Goal: Transaction & Acquisition: Purchase product/service

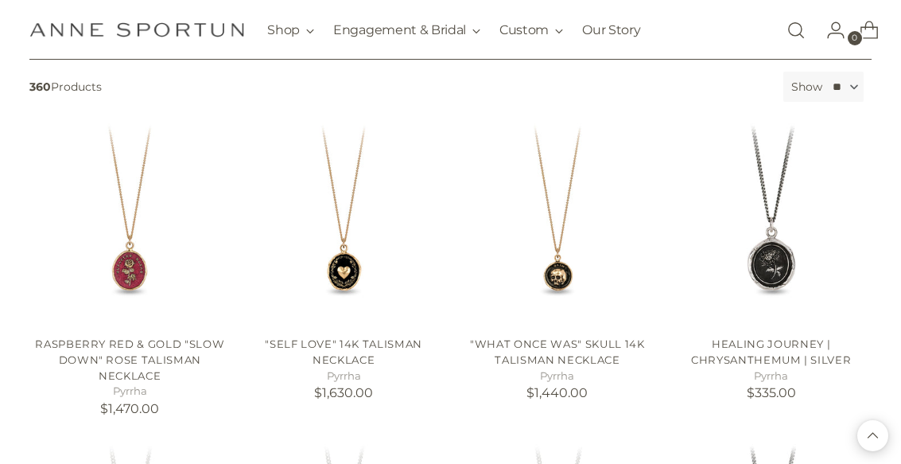
scroll to position [257, 0]
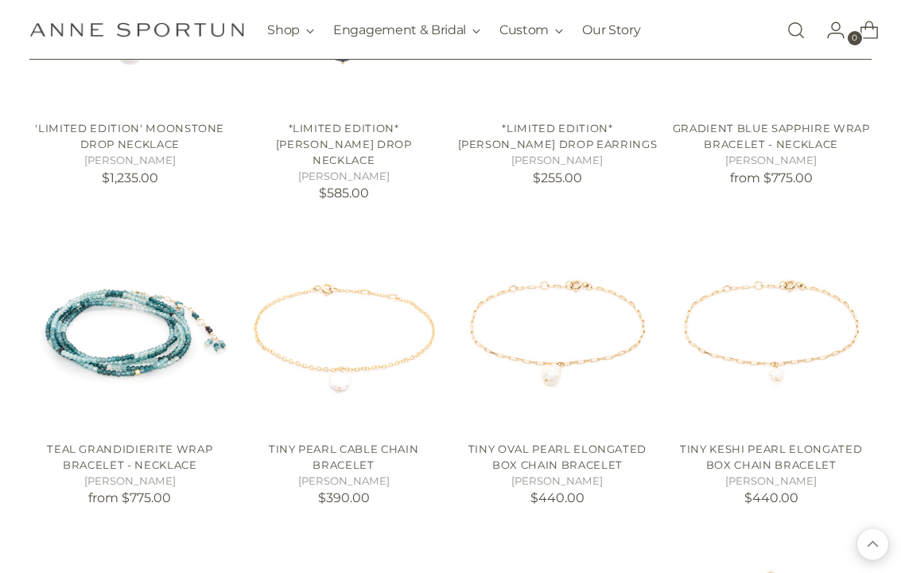
scroll to position [3279, 0]
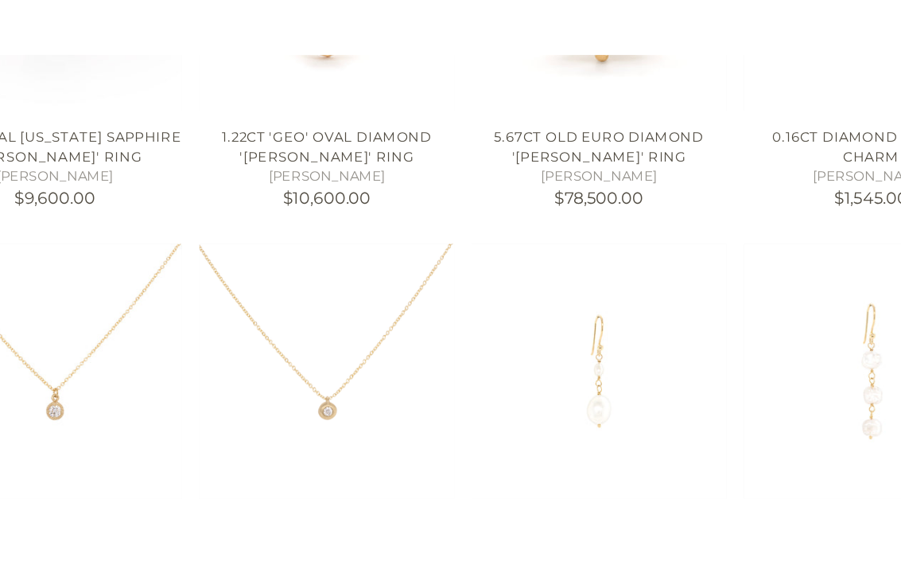
scroll to position [4909, 0]
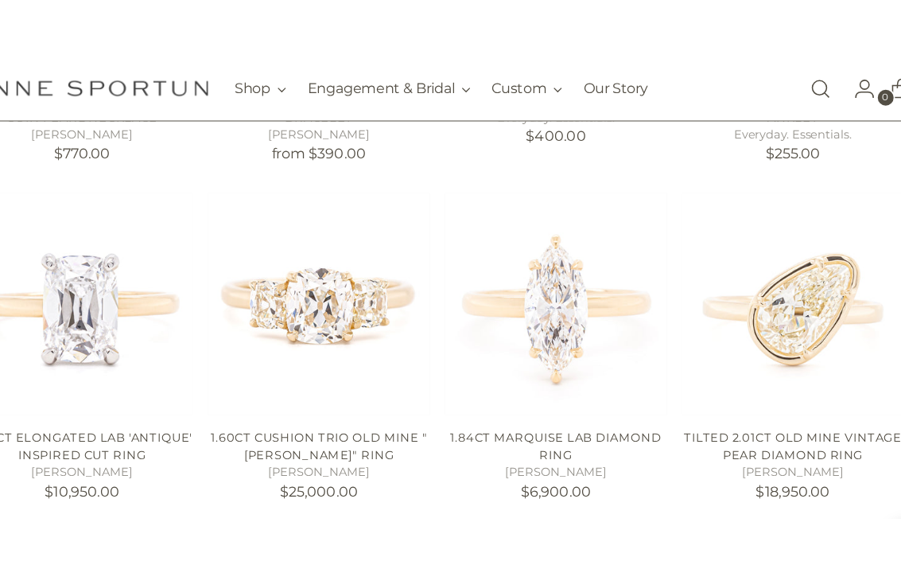
scroll to position [6140, 0]
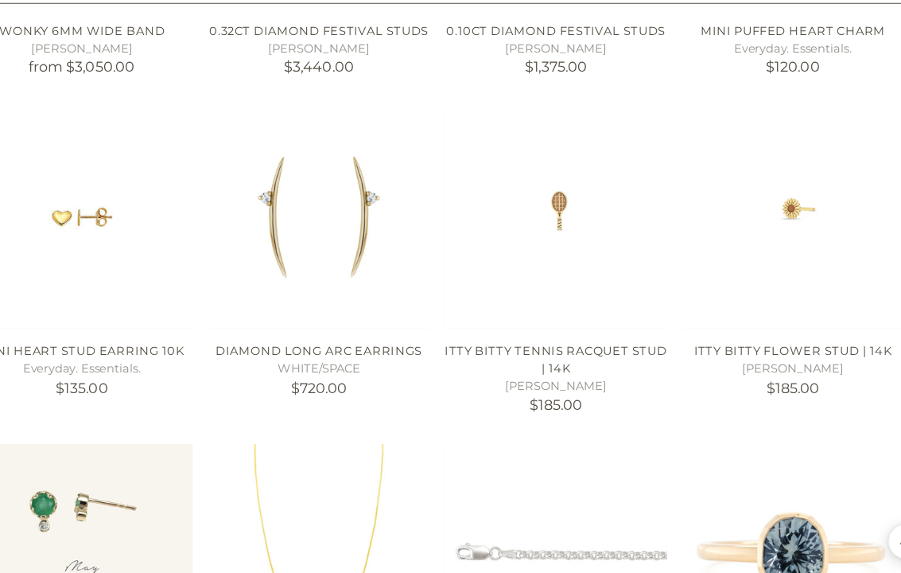
scroll to position [6810, 0]
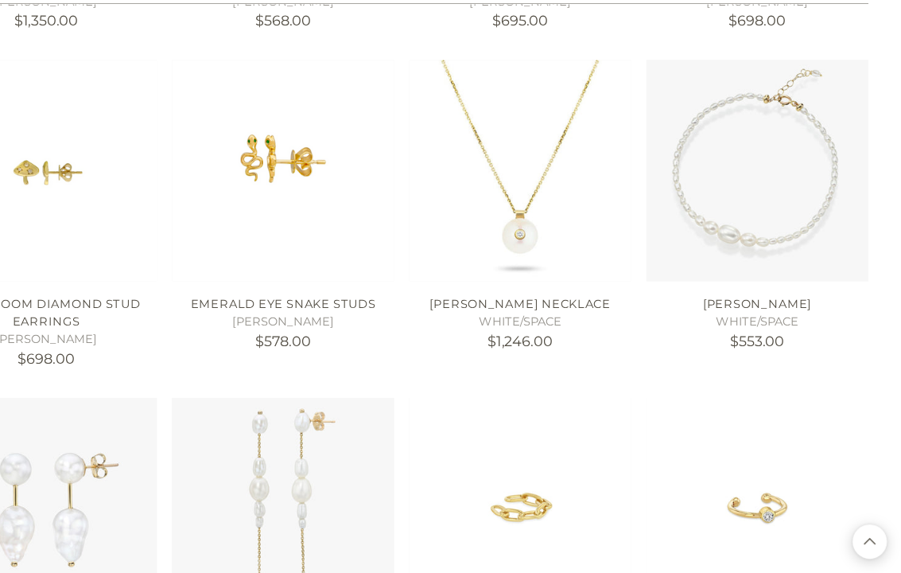
scroll to position [7667, 0]
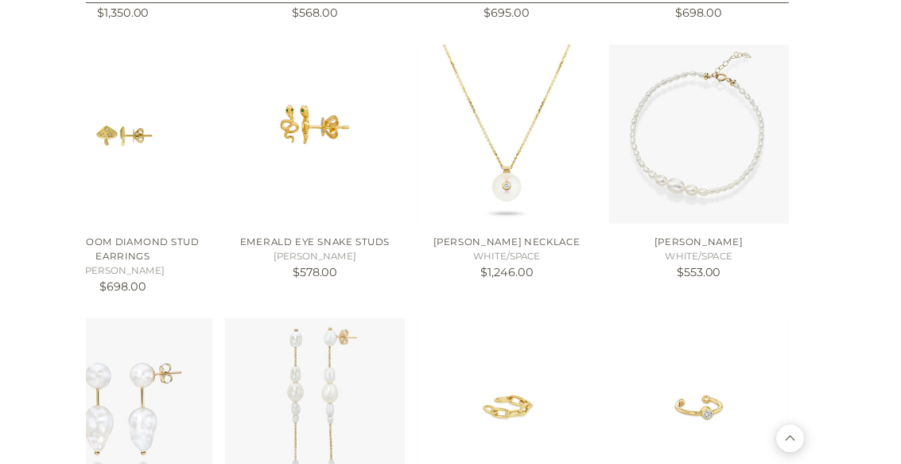
scroll to position [7718, 0]
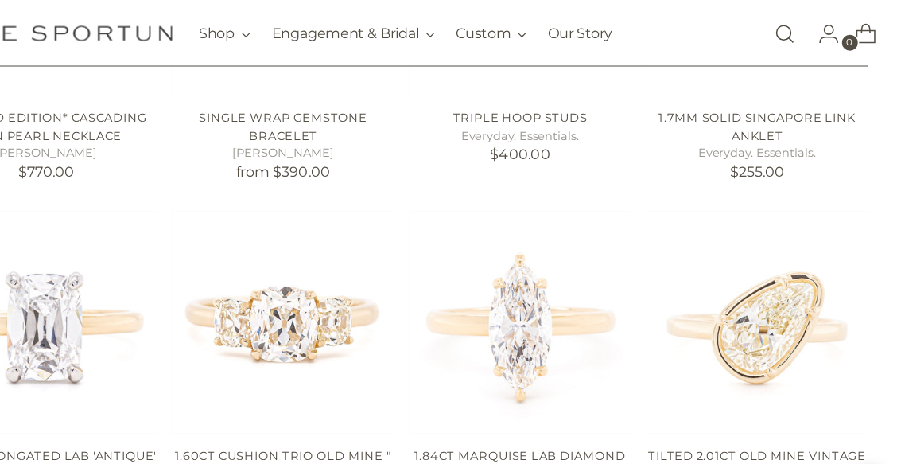
scroll to position [6068, 0]
